Goal: Task Accomplishment & Management: Complete application form

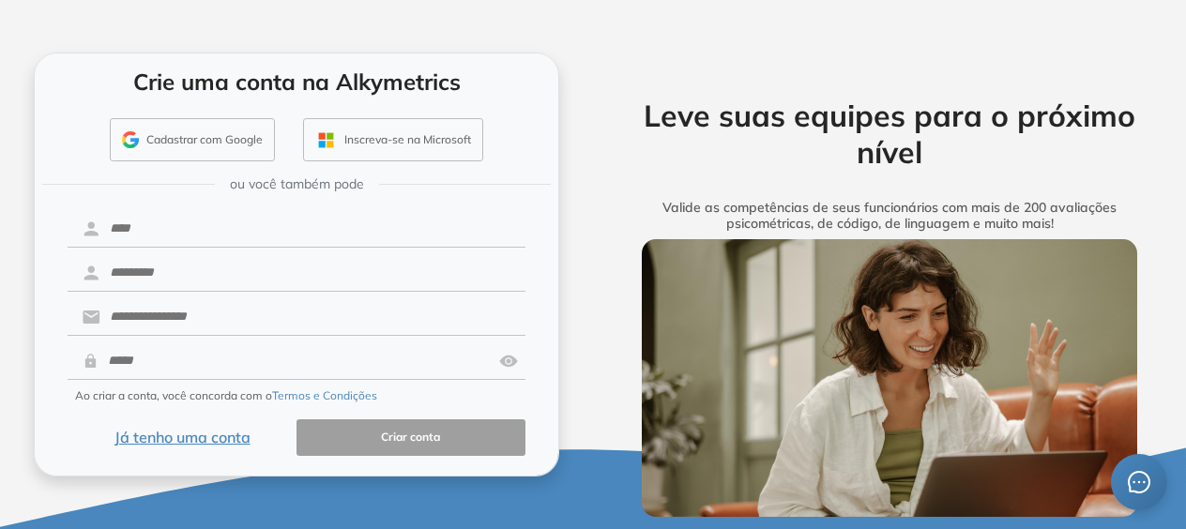
scroll to position [24, 0]
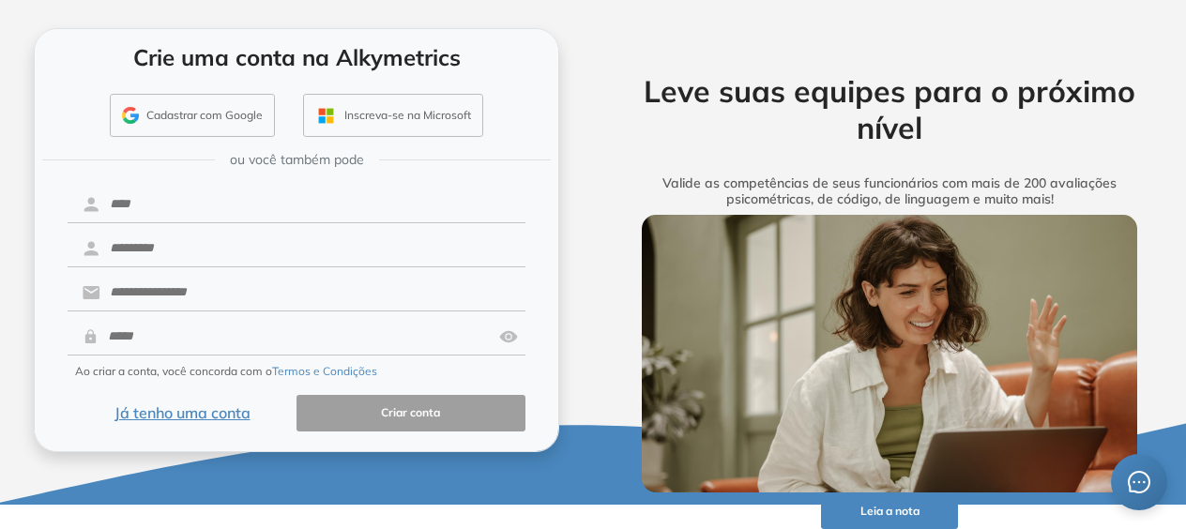
click at [163, 409] on button "Já tenho uma conta" at bounding box center [182, 413] width 229 height 37
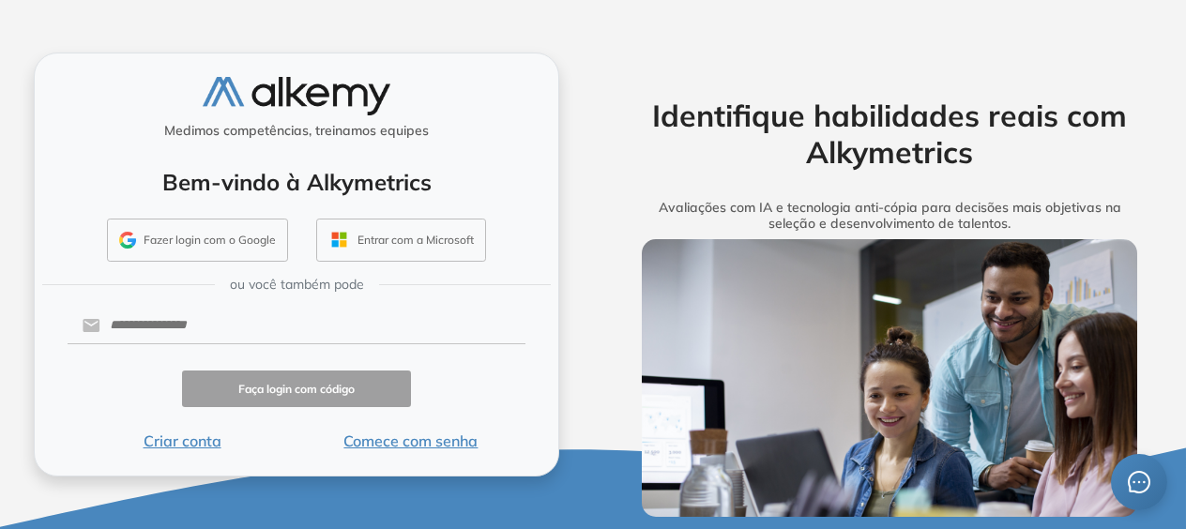
click at [422, 437] on button "Comece com senha" at bounding box center [410, 441] width 229 height 23
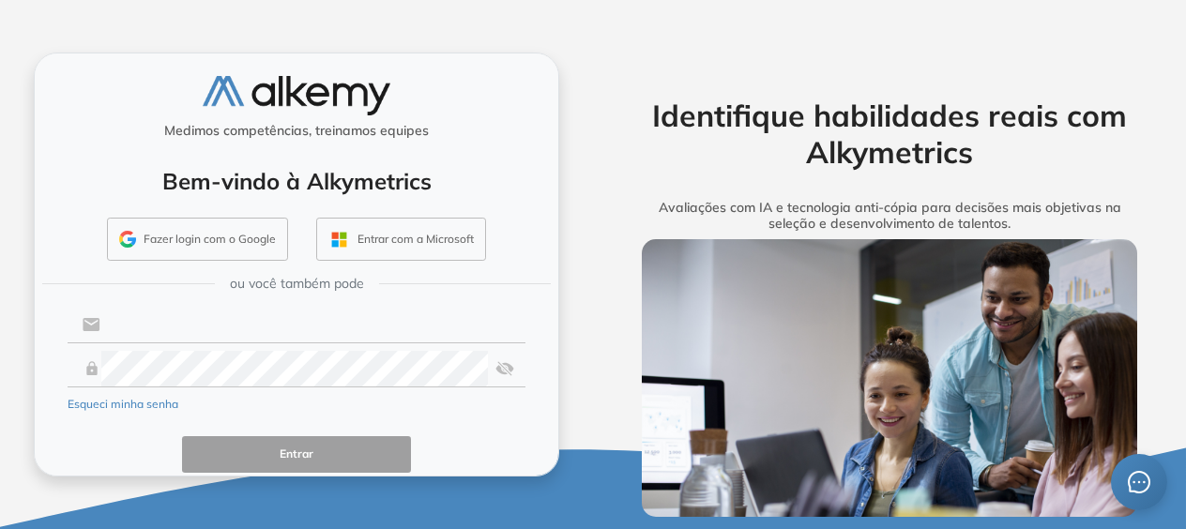
type input "**********"
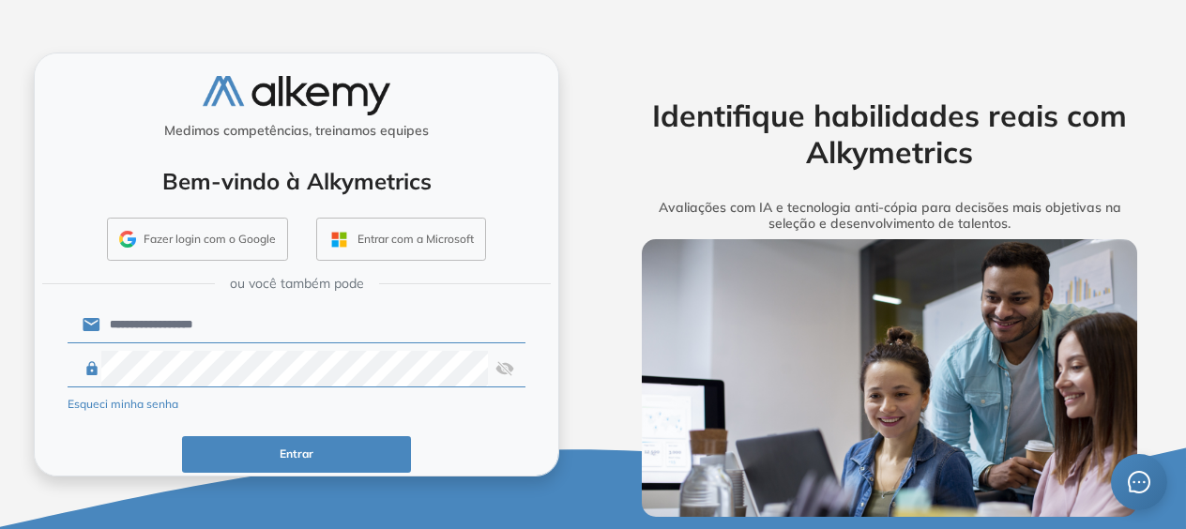
click at [311, 458] on button "Entrar" at bounding box center [296, 454] width 229 height 37
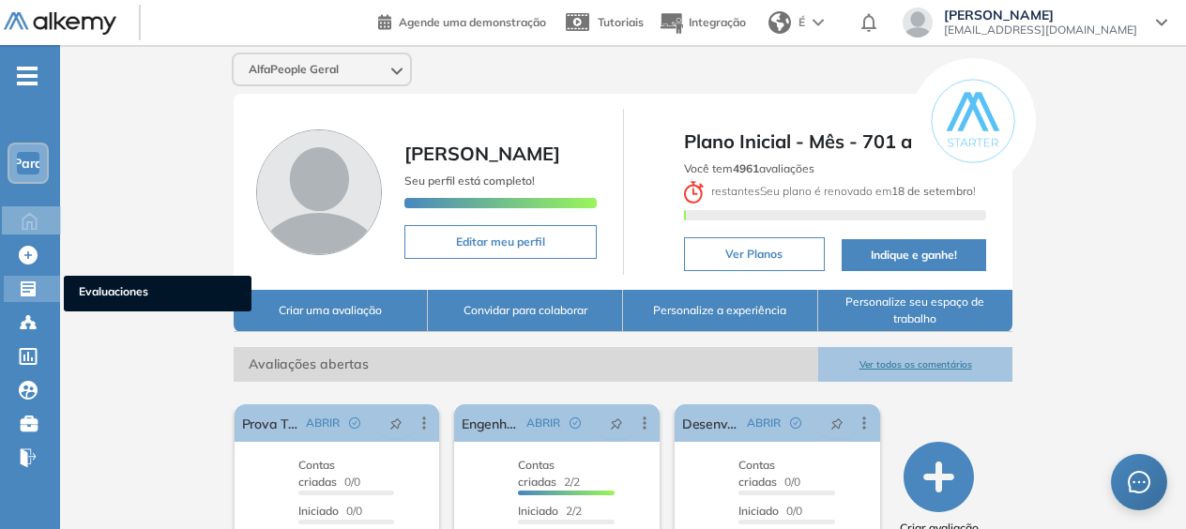
click at [38, 291] on div at bounding box center [30, 287] width 23 height 23
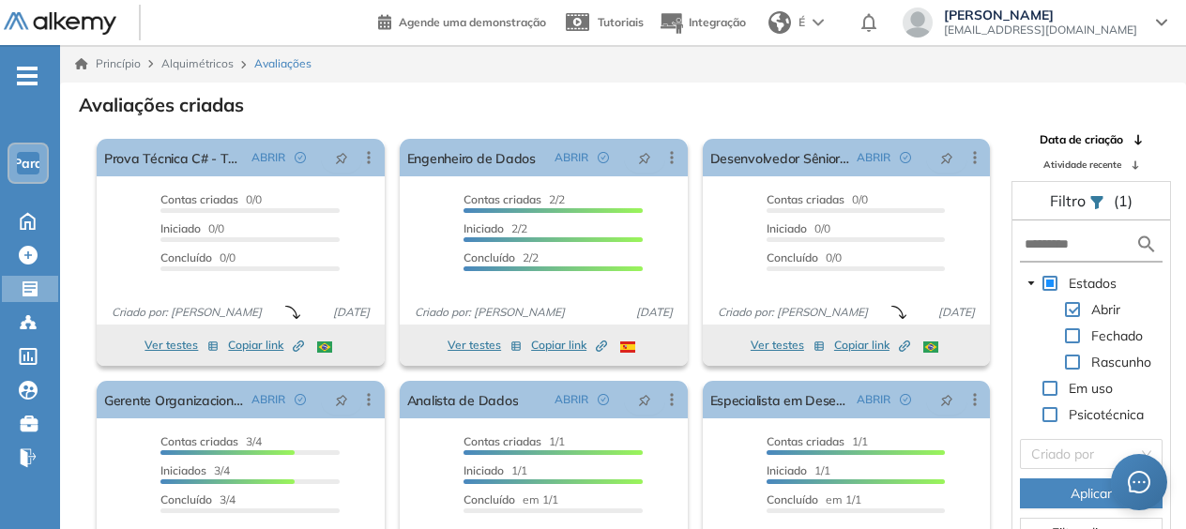
click at [1049, 285] on span at bounding box center [1049, 283] width 15 height 15
click at [1081, 248] on input "text" at bounding box center [1079, 244] width 111 height 20
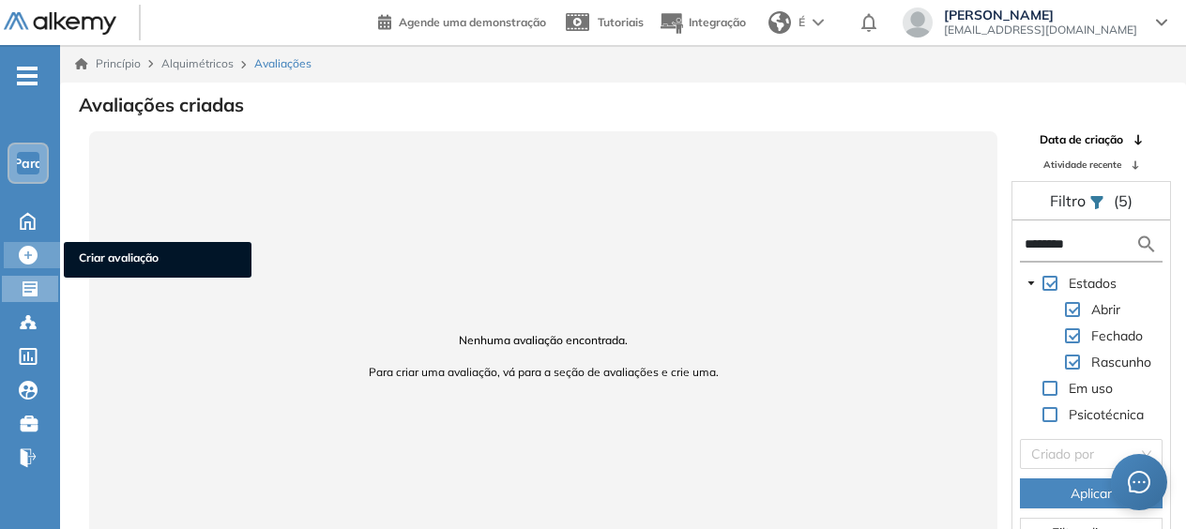
type input "********"
click at [34, 249] on icon at bounding box center [28, 255] width 19 height 19
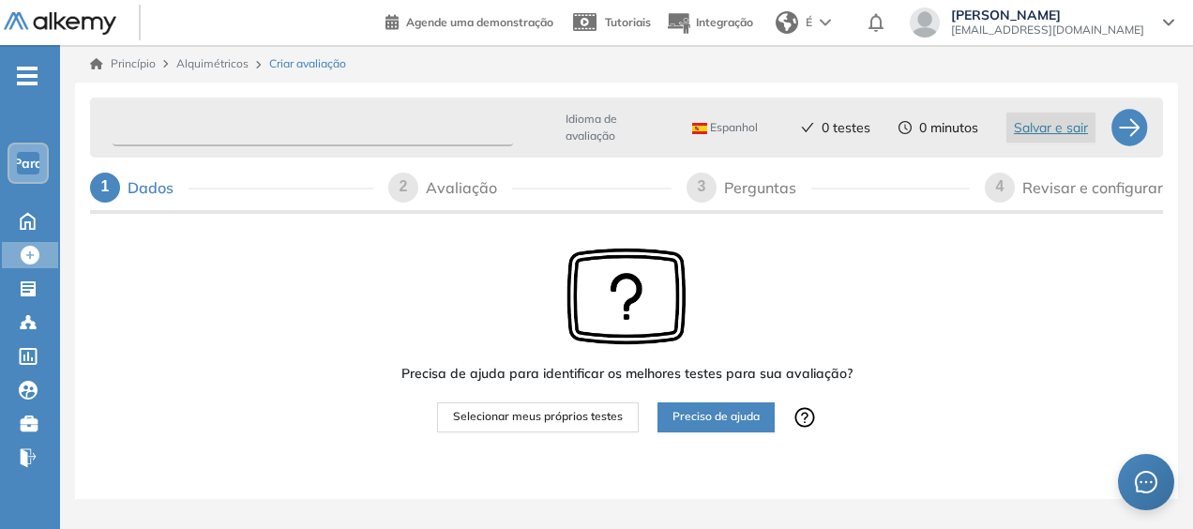
click at [325, 127] on input "text" at bounding box center [313, 128] width 401 height 37
drag, startPoint x: 568, startPoint y: 433, endPoint x: 563, endPoint y: 424, distance: 10.9
click at [567, 433] on div at bounding box center [658, 441] width 387 height 19
click at [561, 416] on span "Selecionar meus próprios testes" at bounding box center [538, 417] width 170 height 18
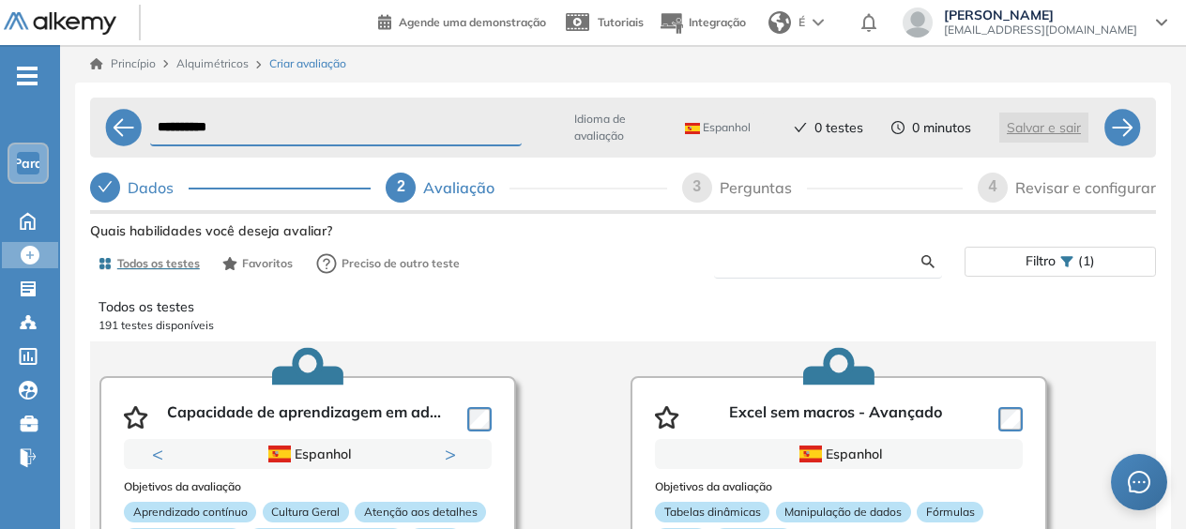
click at [806, 258] on input "text" at bounding box center [825, 261] width 192 height 17
type input "********"
